Goal: Book appointment/travel/reservation

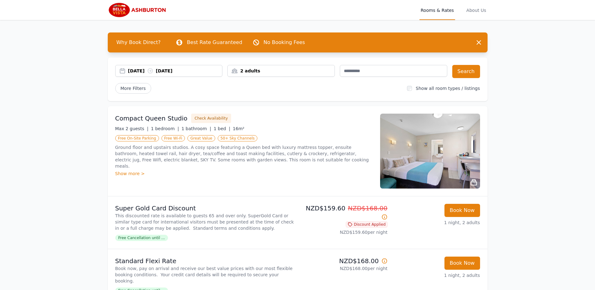
click at [149, 241] on span "Free Cancellation until ..." at bounding box center [141, 238] width 53 height 6
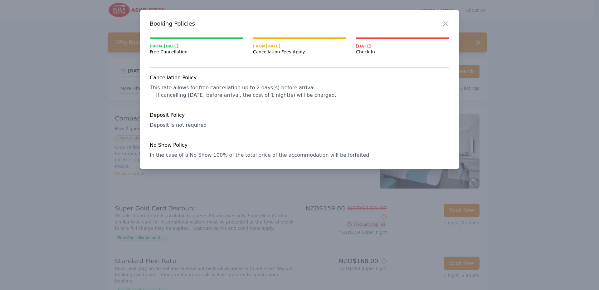
click at [221, 221] on div at bounding box center [299, 145] width 599 height 290
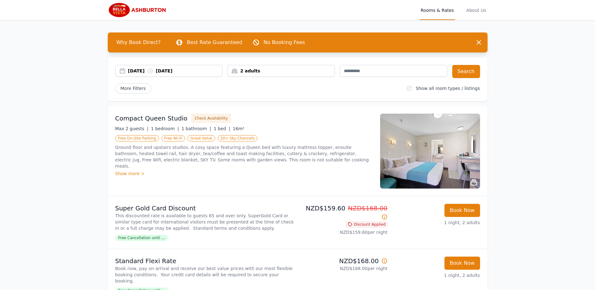
click at [302, 71] on div "2 adults" at bounding box center [281, 71] width 107 height 6
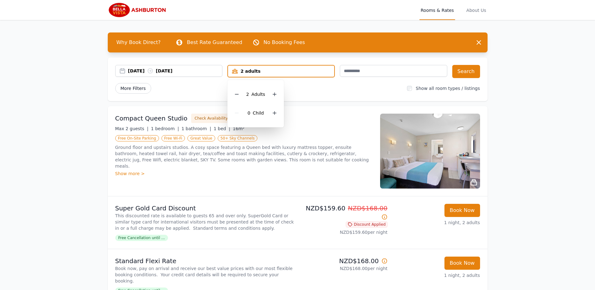
click at [144, 84] on span "More Filters" at bounding box center [133, 88] width 36 height 11
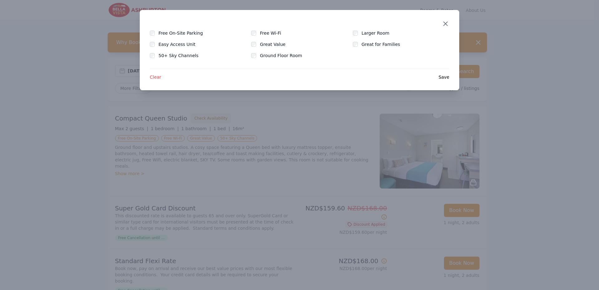
click at [445, 24] on icon "button" at bounding box center [446, 24] width 4 height 4
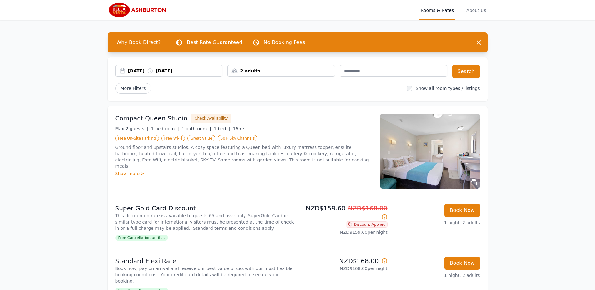
click at [451, 88] on label "Show all room types / listings" at bounding box center [447, 88] width 64 height 5
click at [204, 122] on button "Check Availability" at bounding box center [211, 118] width 40 height 9
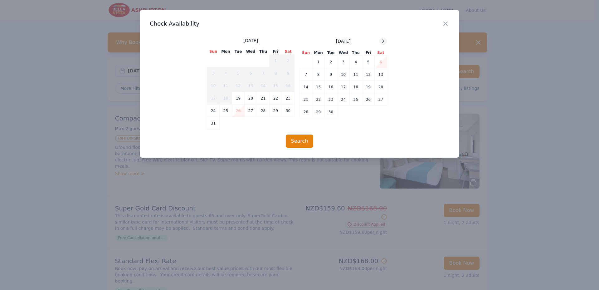
click at [383, 43] on icon at bounding box center [383, 41] width 5 height 5
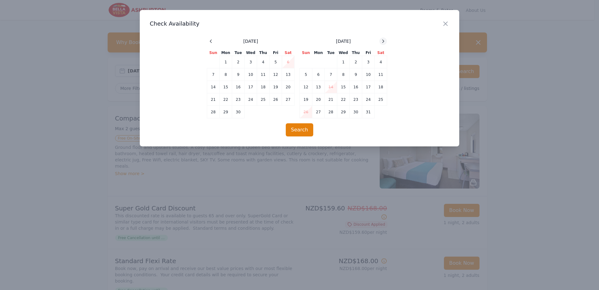
click at [383, 43] on icon at bounding box center [383, 41] width 5 height 5
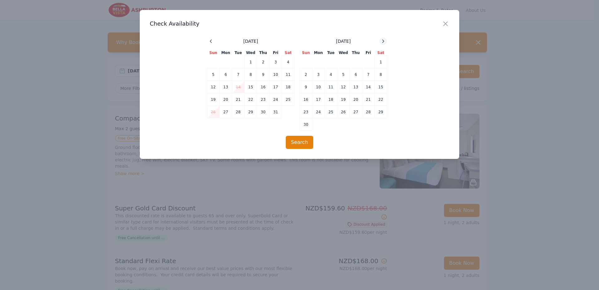
click at [383, 43] on icon at bounding box center [383, 41] width 5 height 5
click at [333, 75] on td "9" at bounding box center [331, 74] width 12 height 12
click at [349, 74] on td "10" at bounding box center [343, 74] width 12 height 12
click at [300, 145] on button "Search" at bounding box center [300, 142] width 28 height 13
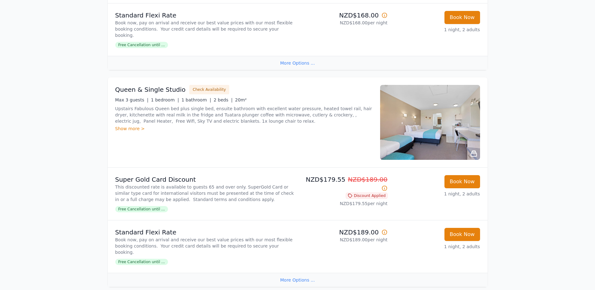
scroll to position [281, 0]
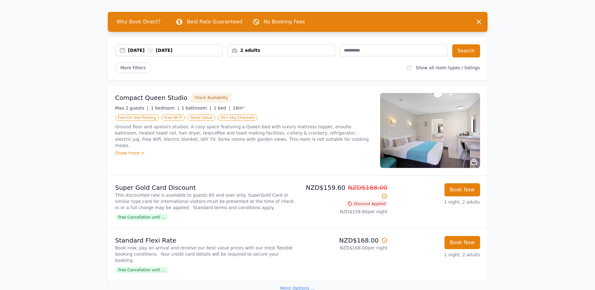
scroll to position [0, 0]
